Goal: Task Accomplishment & Management: Use online tool/utility

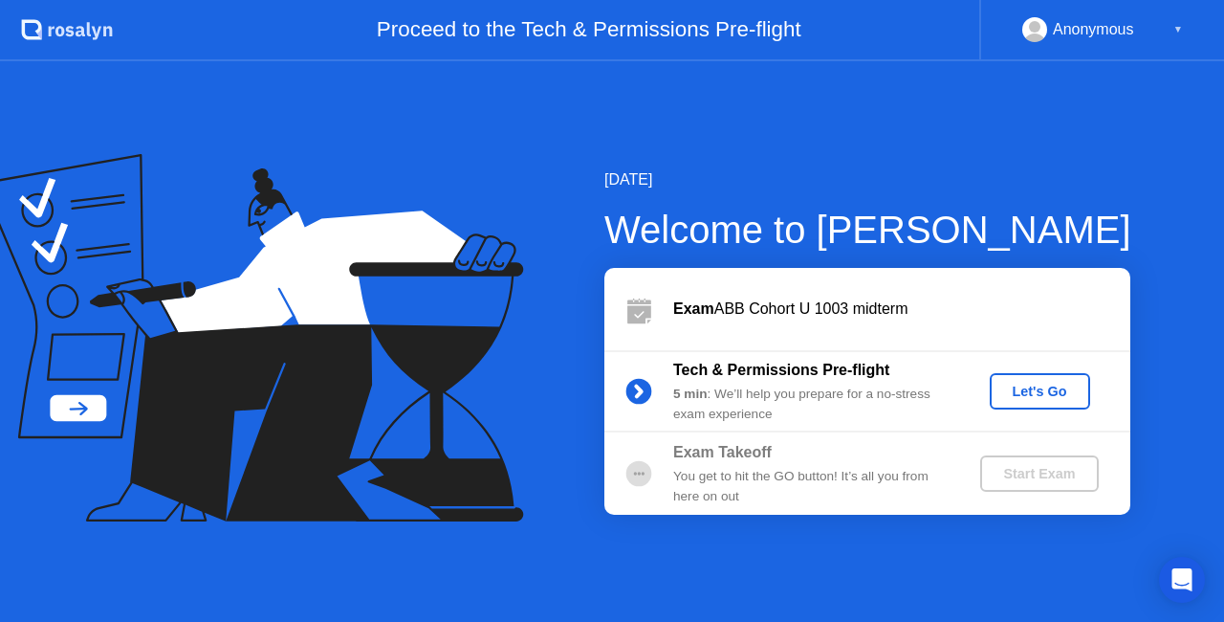
click at [1067, 399] on div "Let's Go" at bounding box center [1040, 391] width 85 height 15
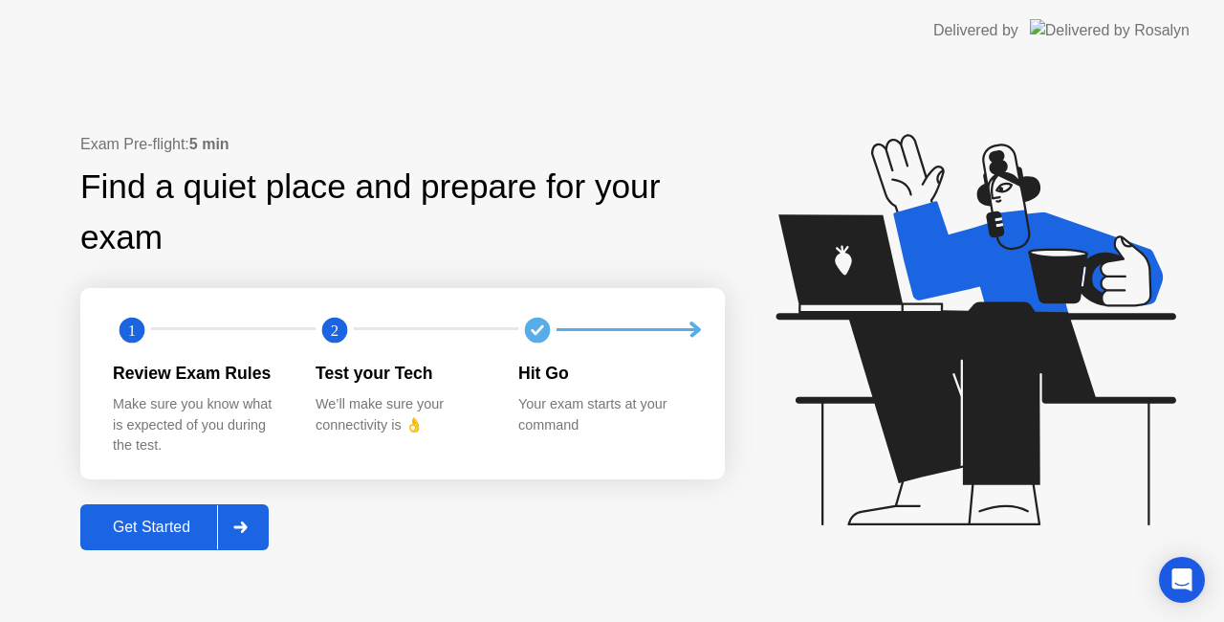
click at [253, 521] on div at bounding box center [240, 527] width 46 height 44
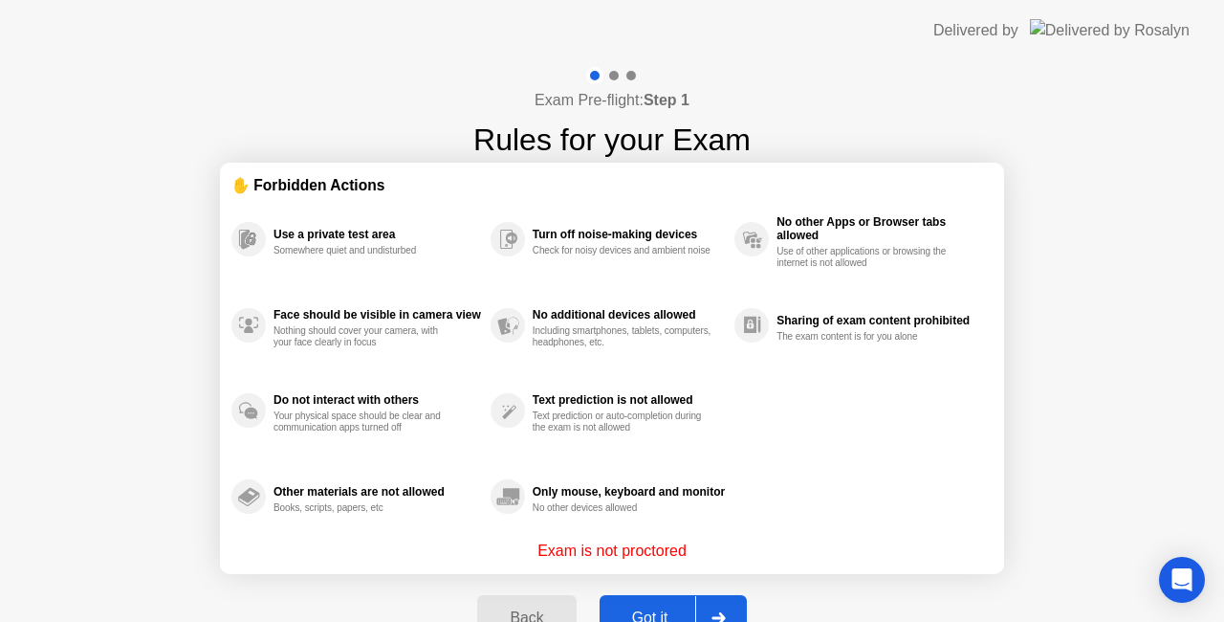
click at [722, 599] on div at bounding box center [718, 618] width 46 height 44
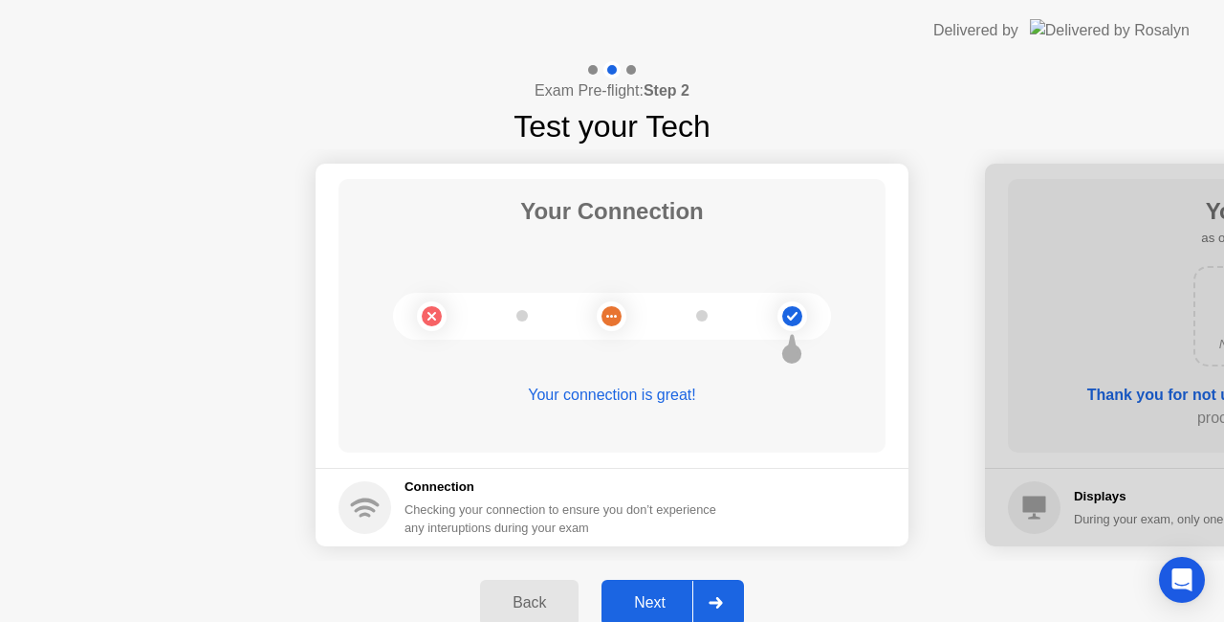
click at [670, 594] on div "Next" at bounding box center [649, 602] width 85 height 17
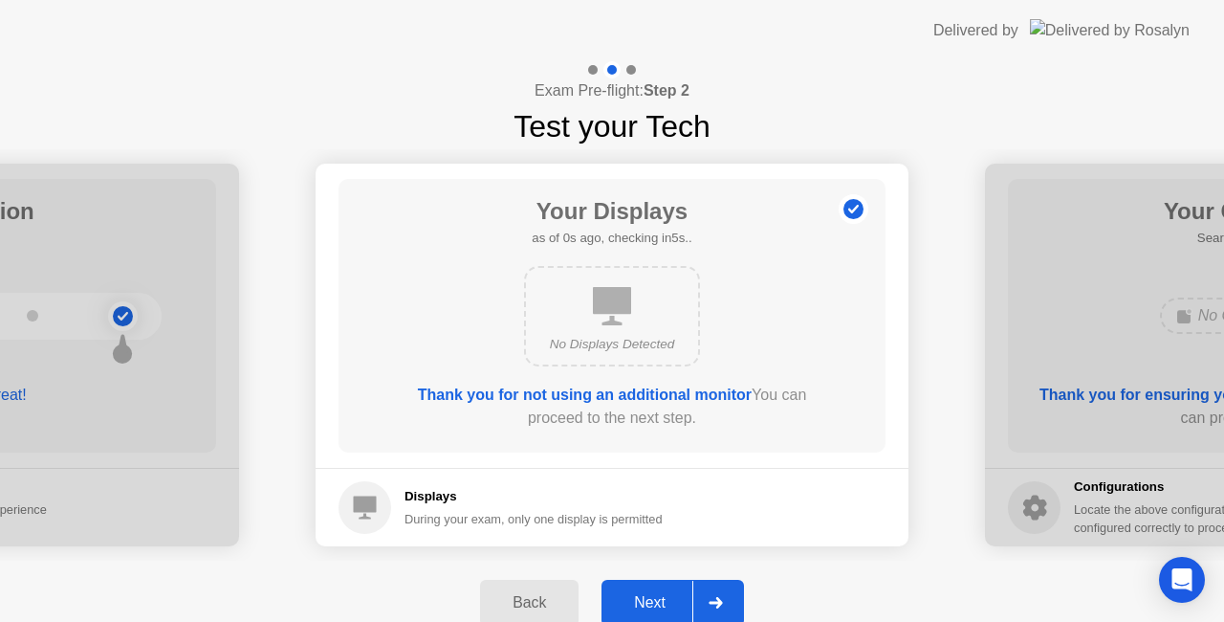
click at [670, 594] on div "Next" at bounding box center [649, 602] width 85 height 17
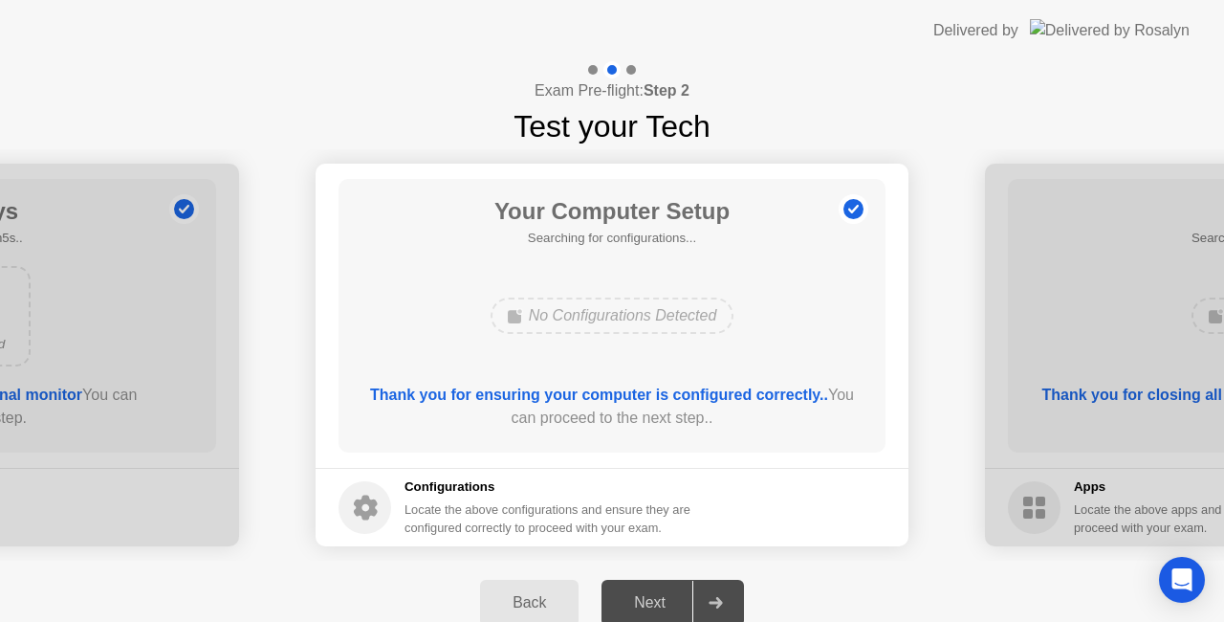
click at [670, 594] on div "Next" at bounding box center [649, 602] width 85 height 17
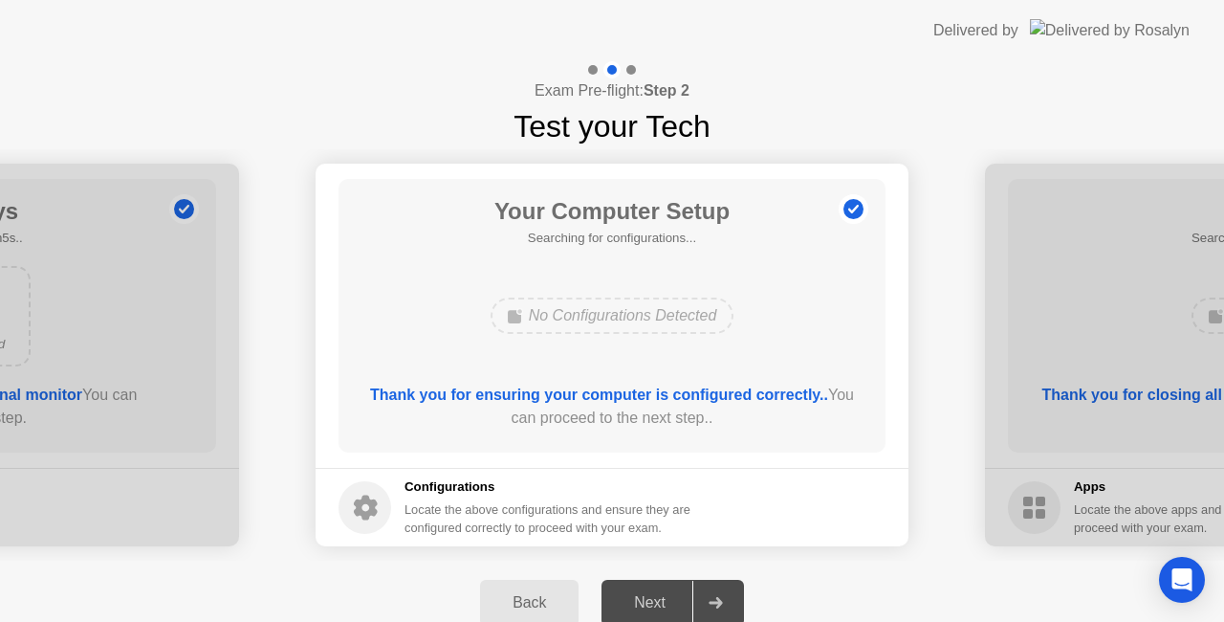
click at [670, 594] on div "Next" at bounding box center [649, 602] width 85 height 17
click at [694, 589] on div at bounding box center [715, 603] width 46 height 44
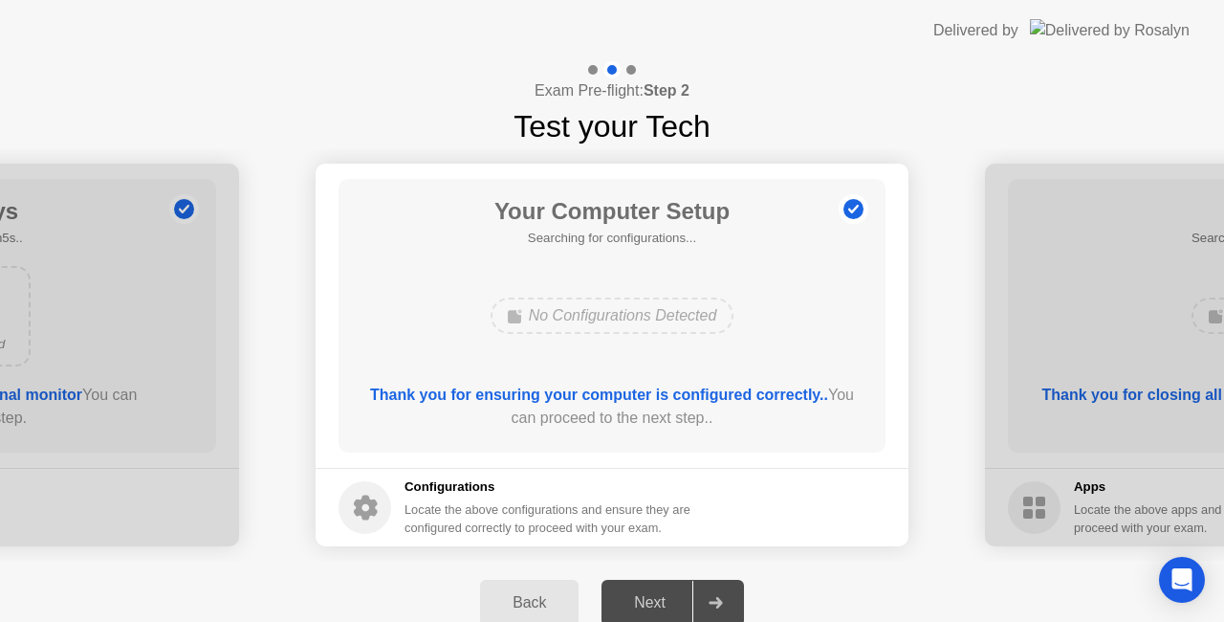
click at [736, 610] on div at bounding box center [715, 603] width 46 height 44
click at [539, 597] on div "Back" at bounding box center [529, 602] width 87 height 17
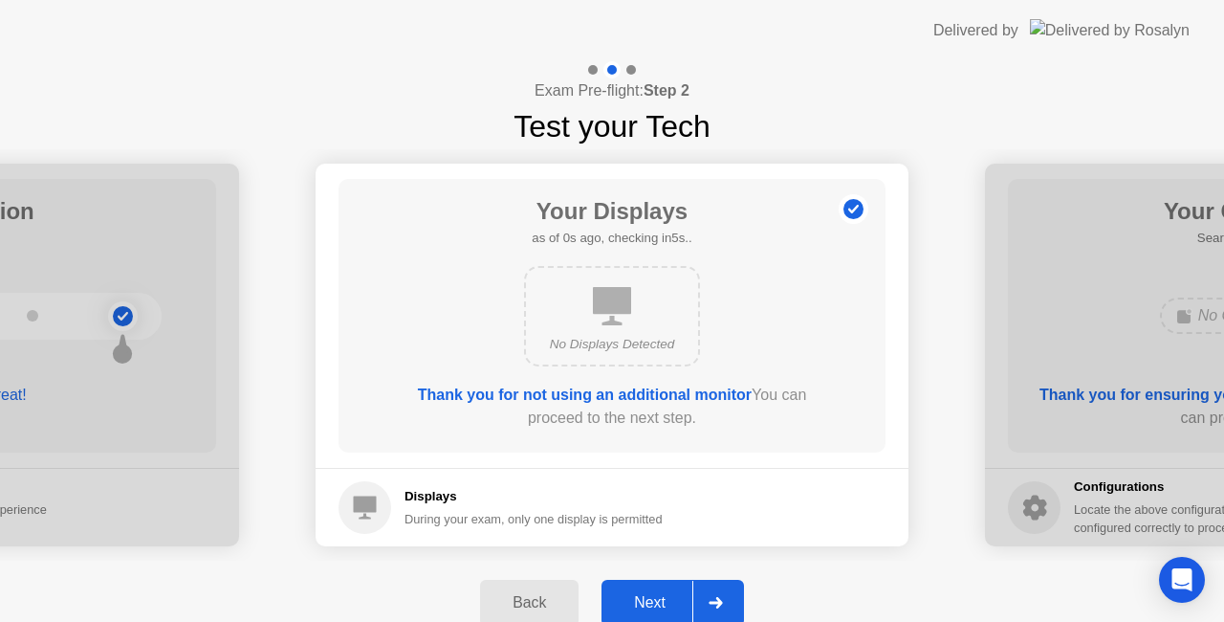
click at [660, 610] on div "Next" at bounding box center [649, 602] width 85 height 17
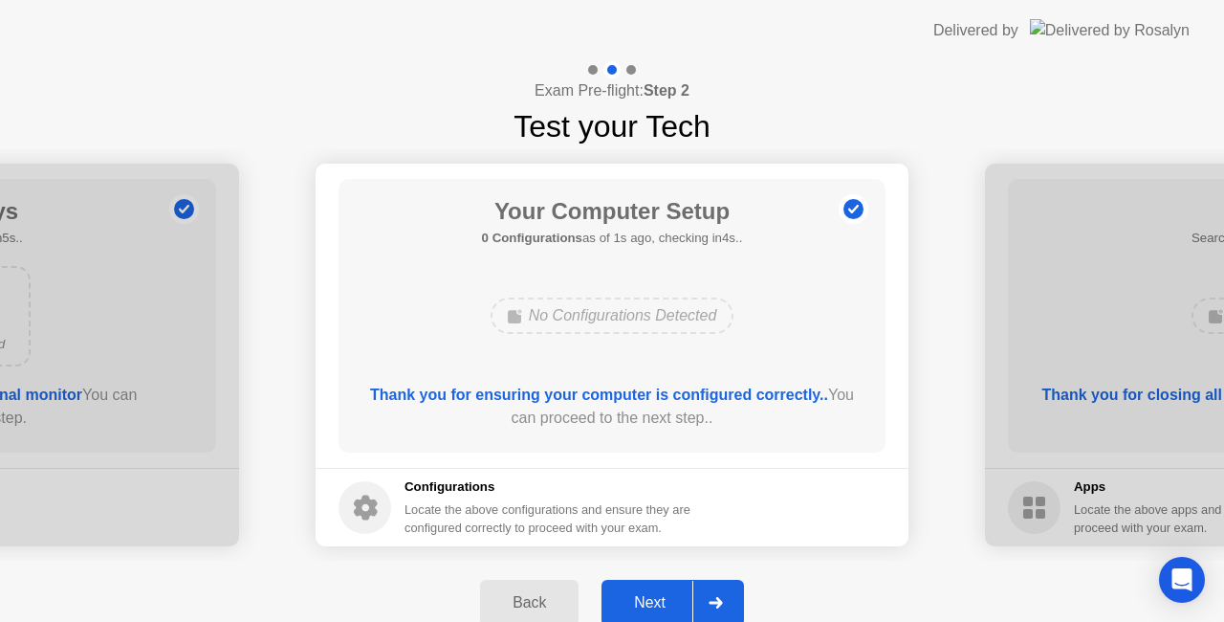
click at [698, 601] on div at bounding box center [715, 603] width 46 height 44
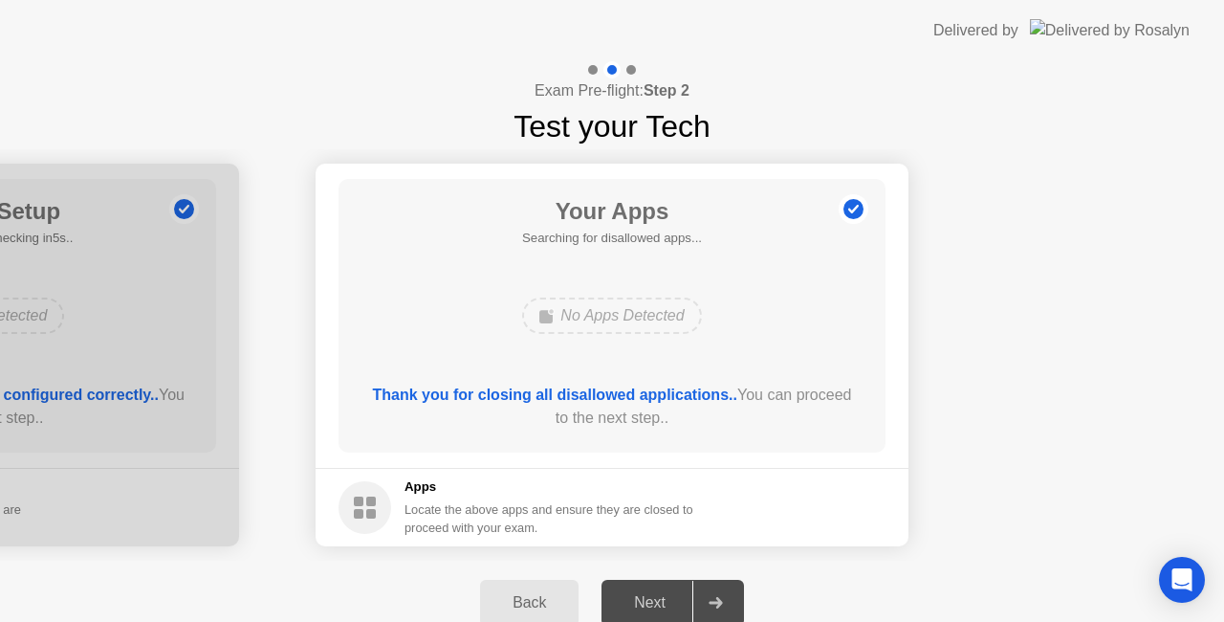
click at [682, 611] on div "Next" at bounding box center [649, 602] width 85 height 17
click at [627, 396] on b "Thank you for closing all disallowed applications.." at bounding box center [555, 394] width 364 height 16
drag, startPoint x: 427, startPoint y: 480, endPoint x: 843, endPoint y: 212, distance: 494.8
click at [843, 212] on app-apps "Your Apps Searching for disallowed apps... No Apps Detected Thank you for closi…" at bounding box center [612, 355] width 593 height 383
click at [843, 212] on icon at bounding box center [853, 209] width 31 height 31
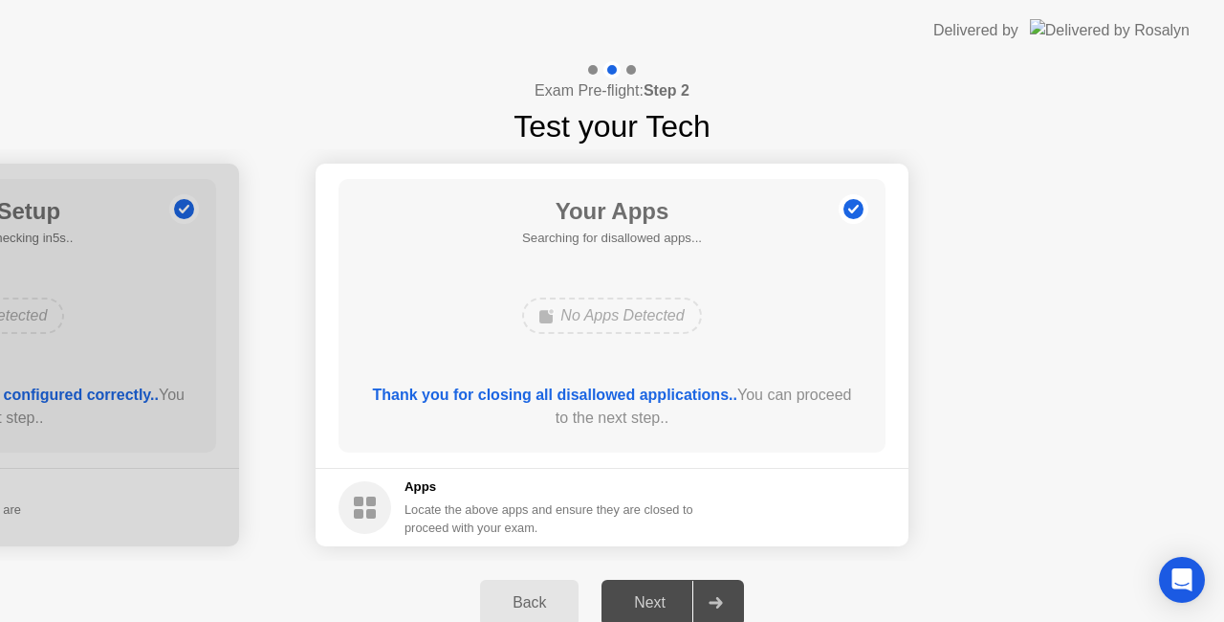
click at [531, 611] on div "Back" at bounding box center [529, 602] width 87 height 17
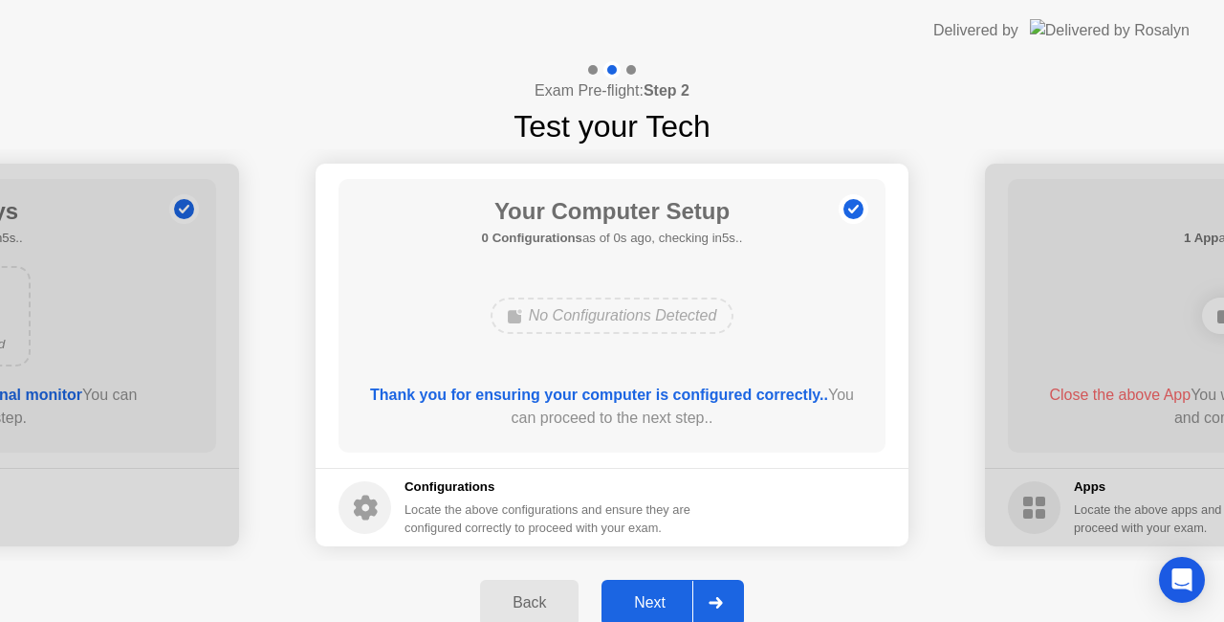
click at [695, 589] on div at bounding box center [715, 603] width 46 height 44
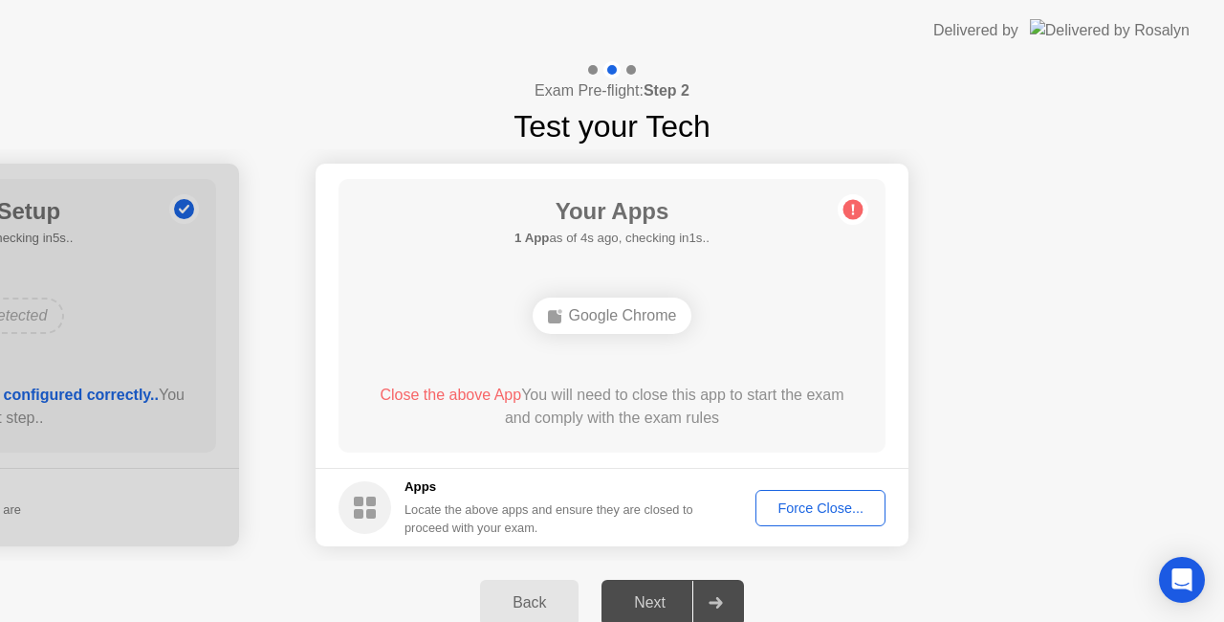
click at [777, 508] on div "Force Close..." at bounding box center [820, 507] width 117 height 15
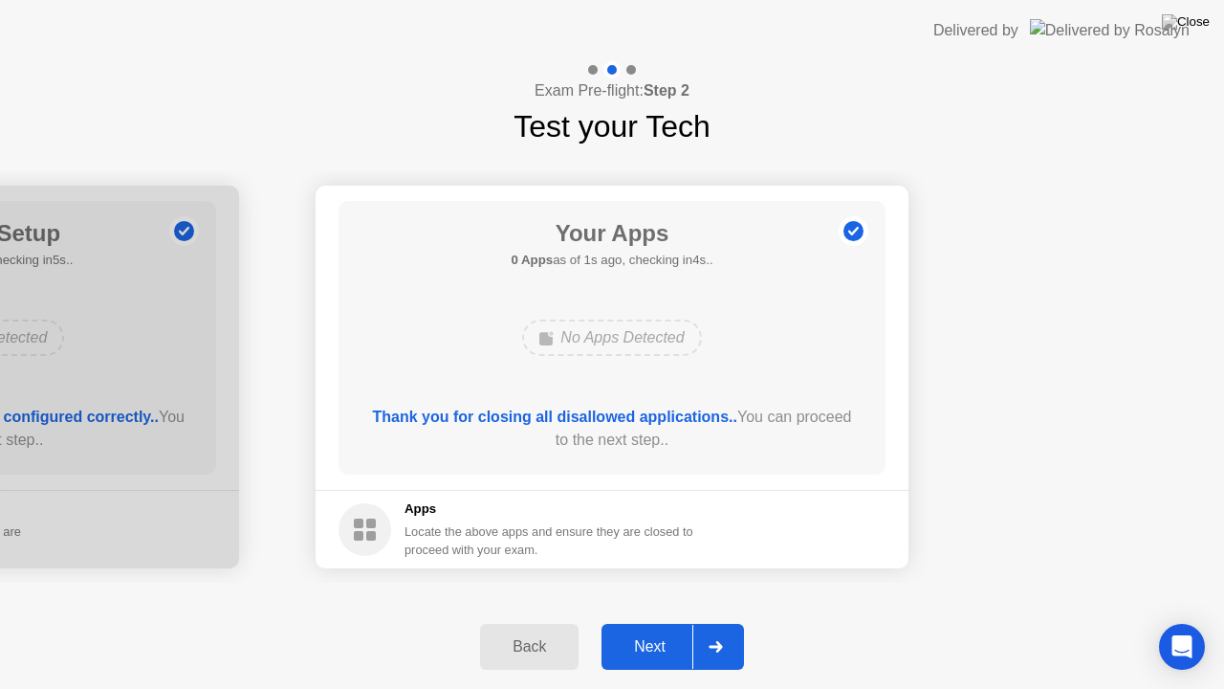
click at [698, 621] on div at bounding box center [715, 647] width 46 height 44
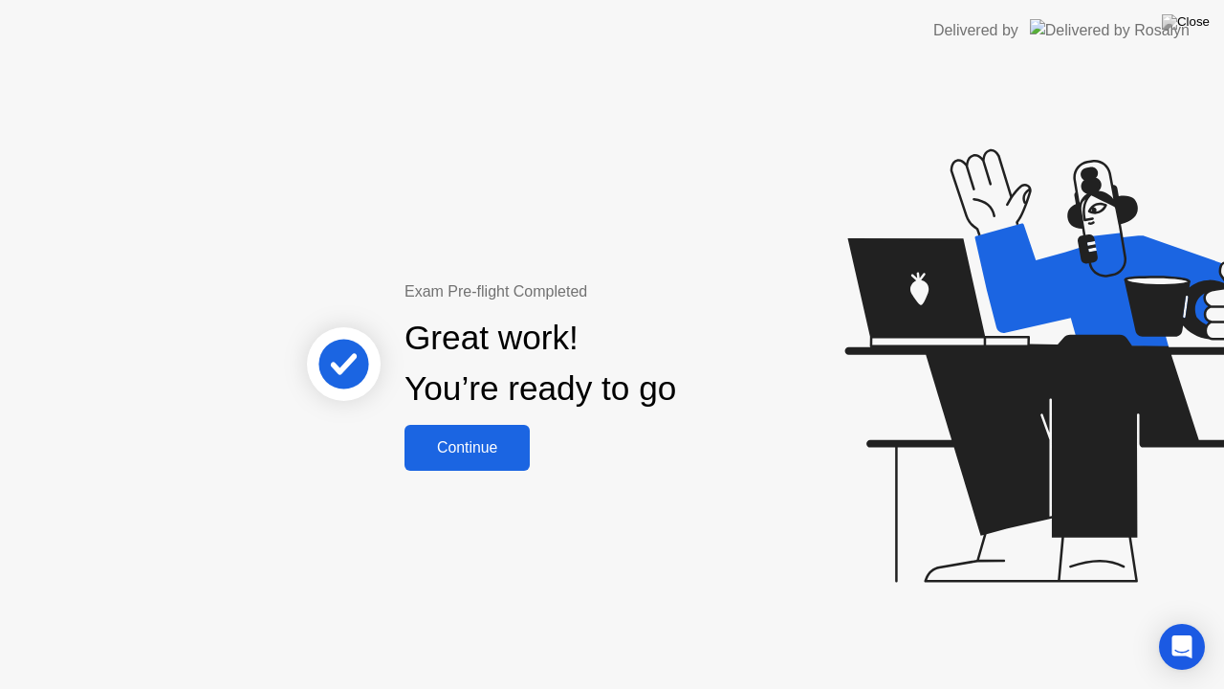
click at [500, 446] on div "Continue" at bounding box center [467, 447] width 114 height 17
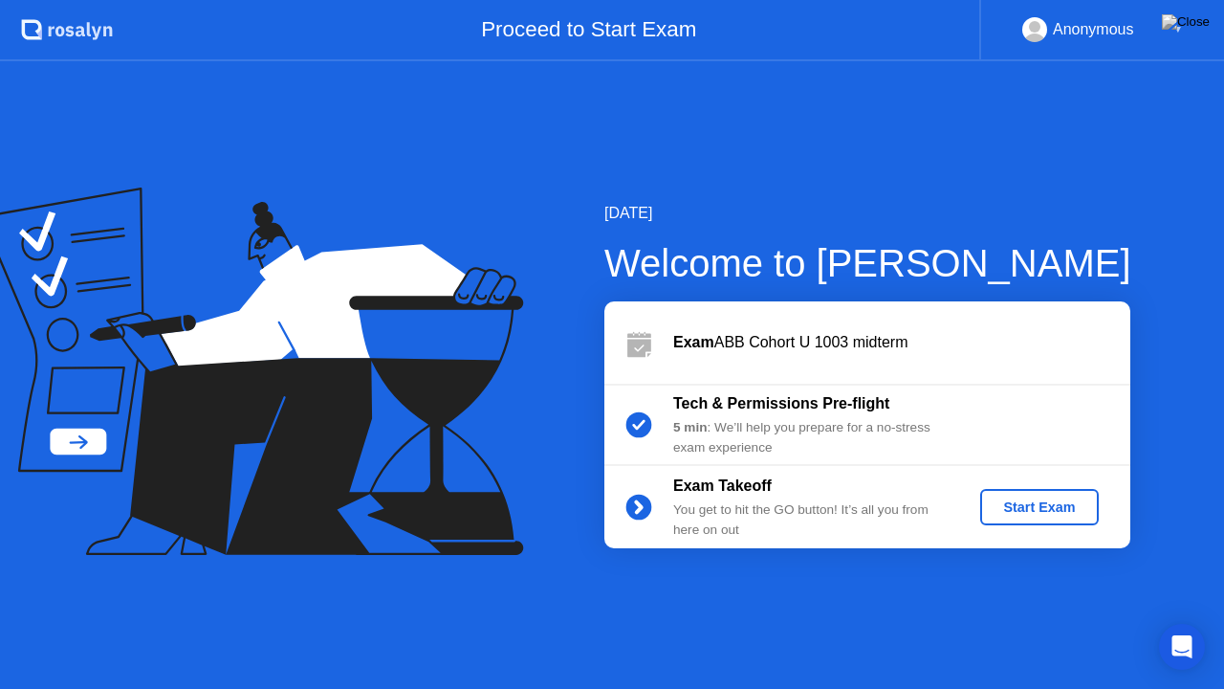
click at [1013, 510] on div "Start Exam" at bounding box center [1039, 506] width 102 height 15
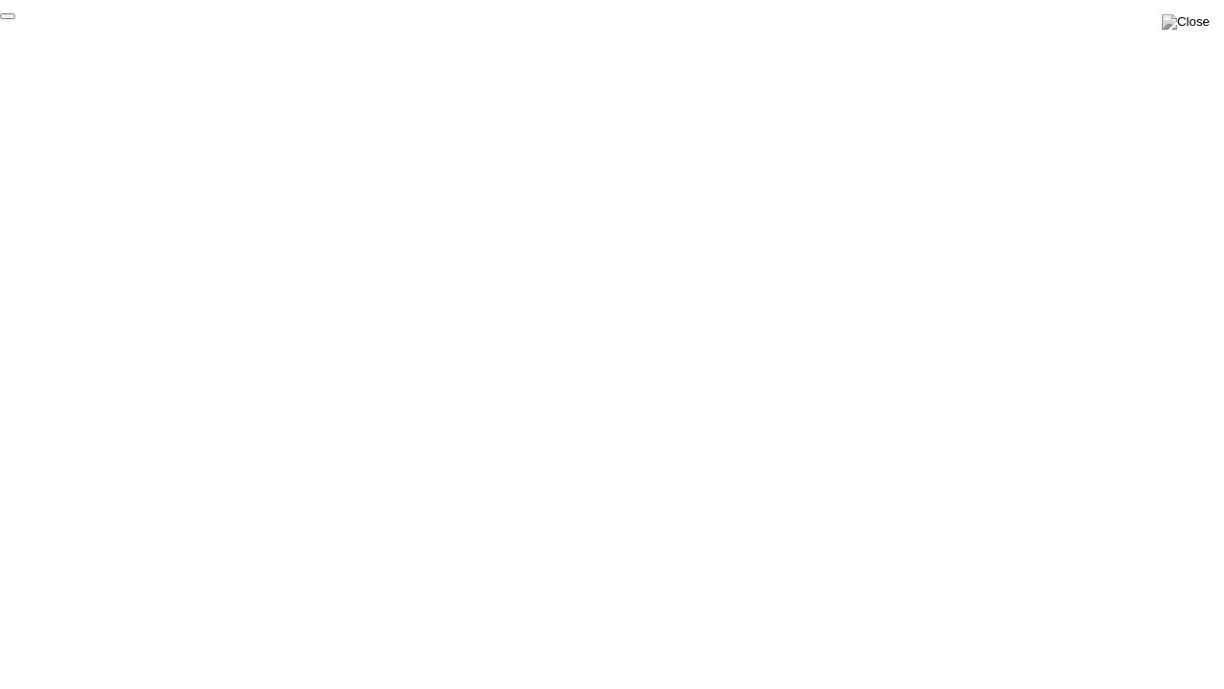
click at [15, 19] on button "End Proctoring Session" at bounding box center [7, 16] width 15 height 6
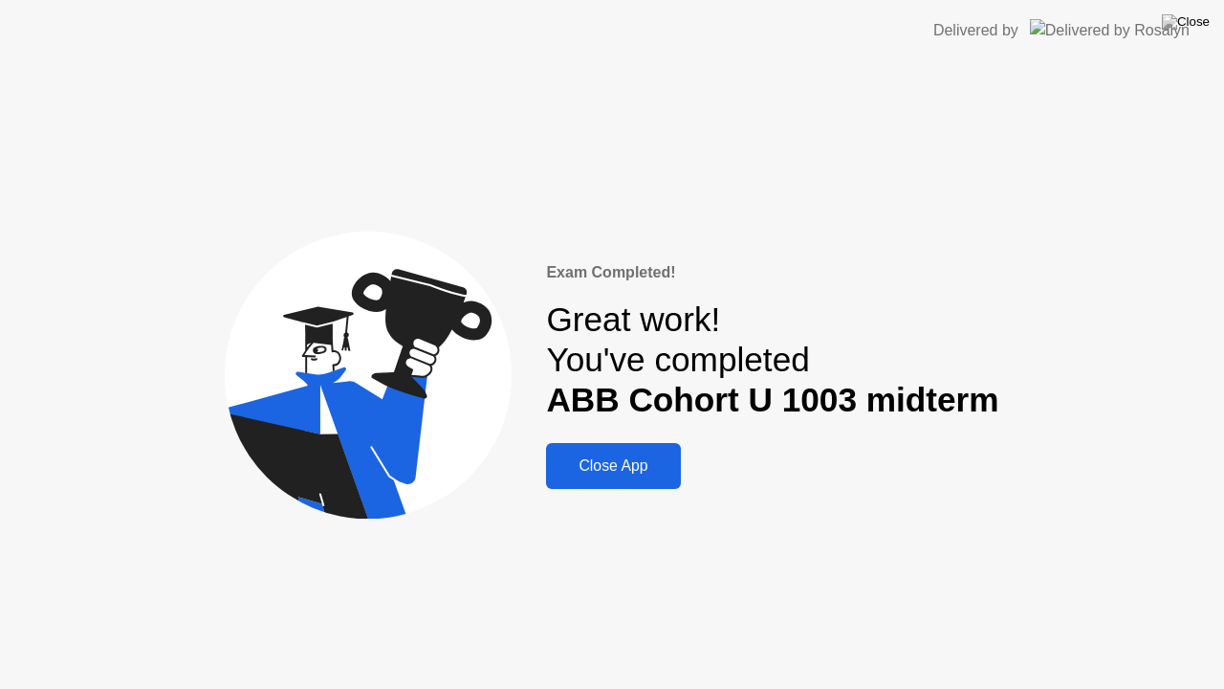
click at [667, 450] on button "Close App" at bounding box center [613, 466] width 134 height 46
